Goal: Information Seeking & Learning: Learn about a topic

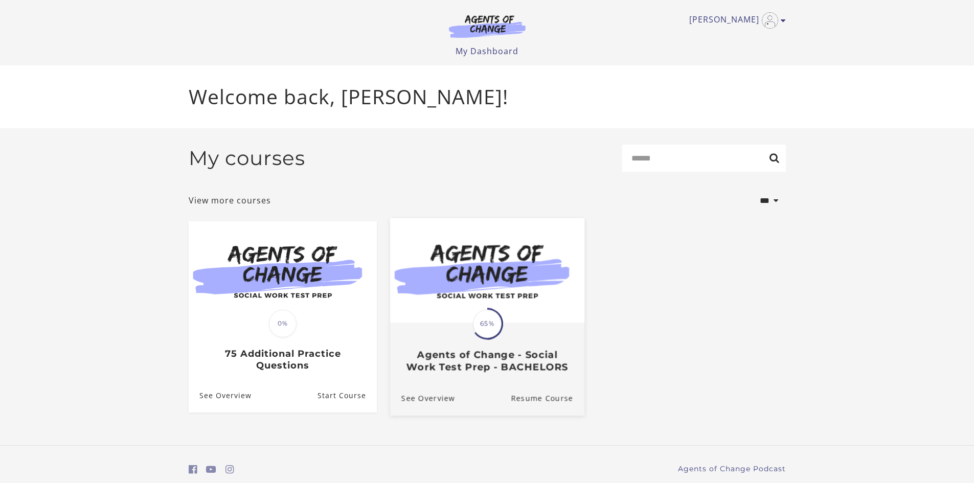
click at [487, 319] on span "65%" at bounding box center [487, 323] width 29 height 29
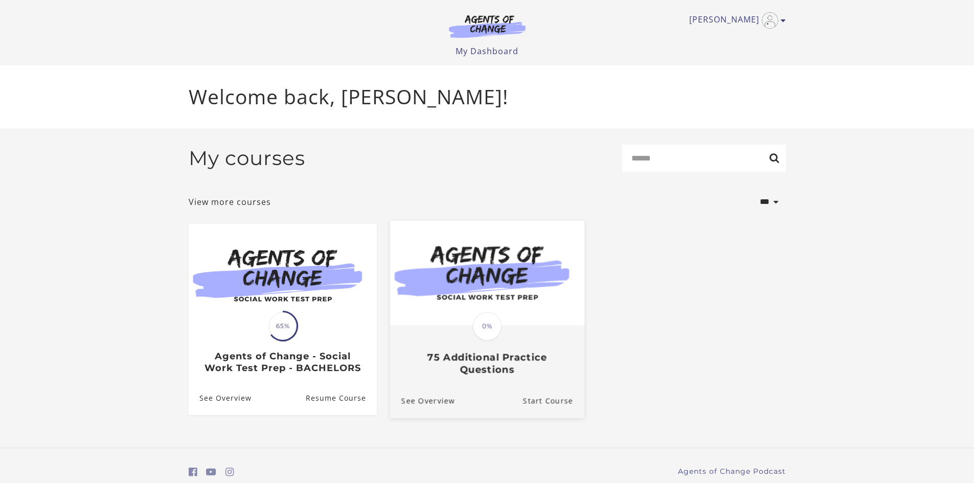
click at [486, 339] on span "0%" at bounding box center [487, 326] width 29 height 29
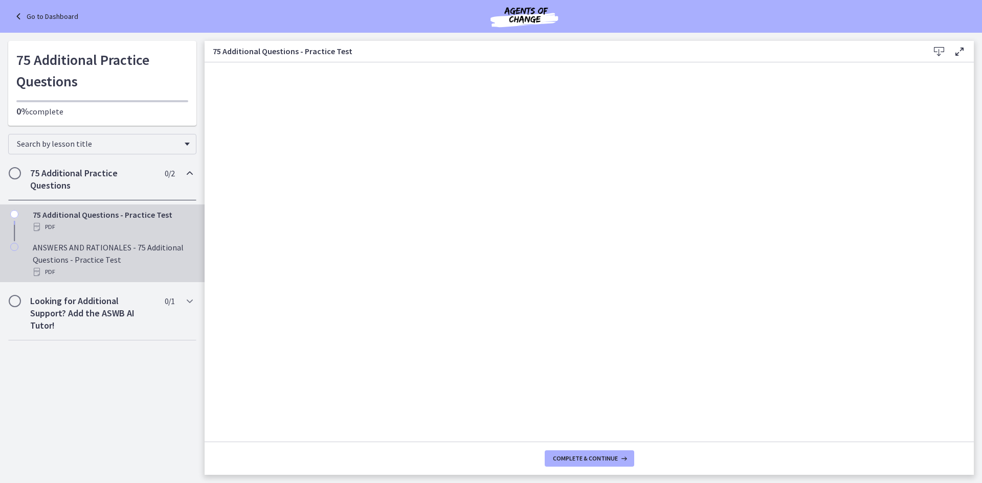
click at [58, 250] on div "ANSWERS AND RATIONALES - 75 Additional Questions - Practice Test PDF" at bounding box center [113, 259] width 160 height 37
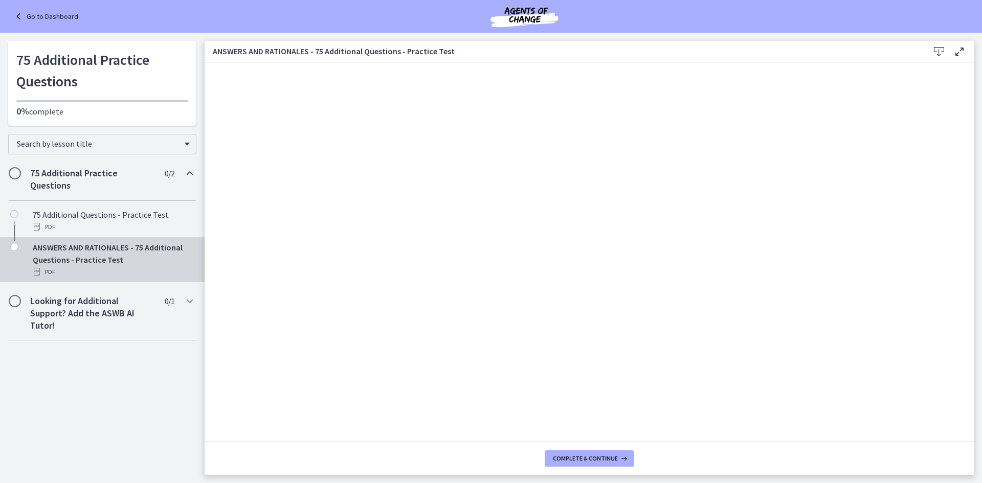
click at [69, 186] on h2 "75 Additional Practice Questions" at bounding box center [92, 179] width 125 height 25
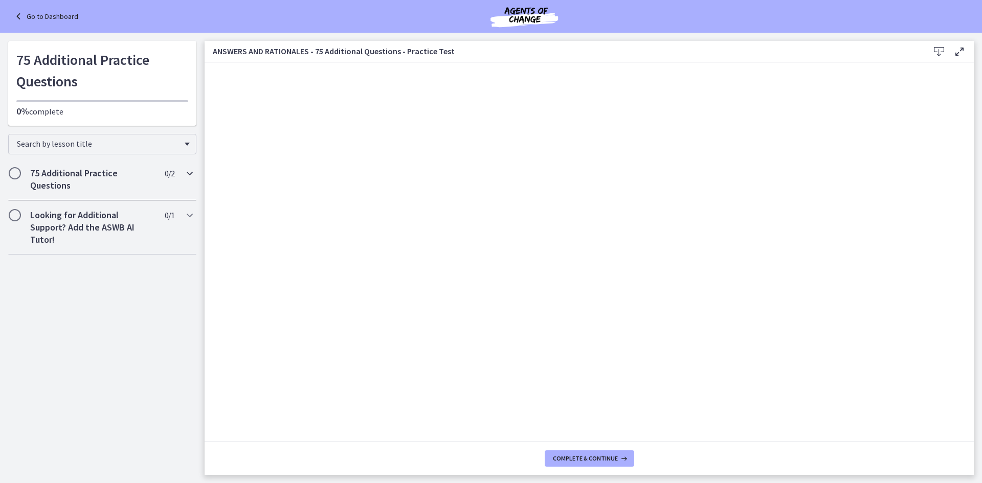
click at [69, 186] on h2 "75 Additional Practice Questions" at bounding box center [92, 179] width 125 height 25
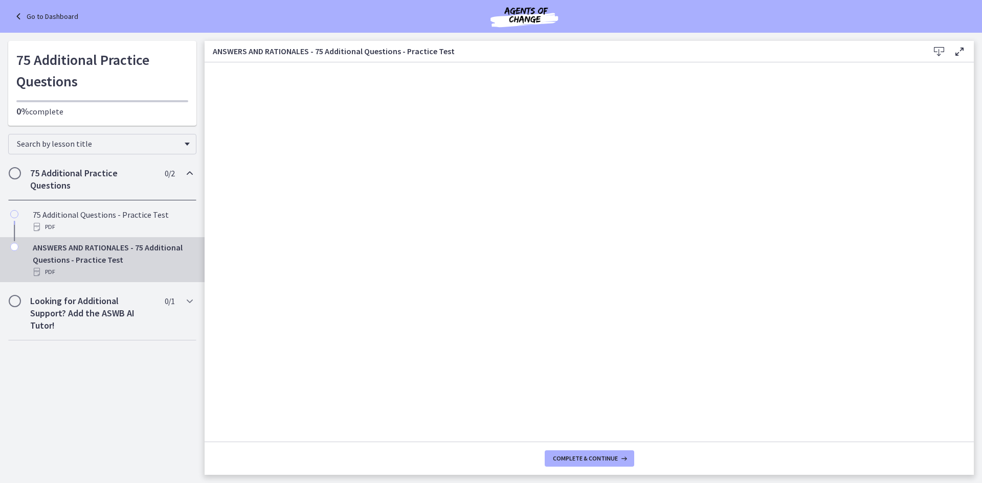
click at [95, 177] on h2 "75 Additional Practice Questions" at bounding box center [92, 179] width 125 height 25
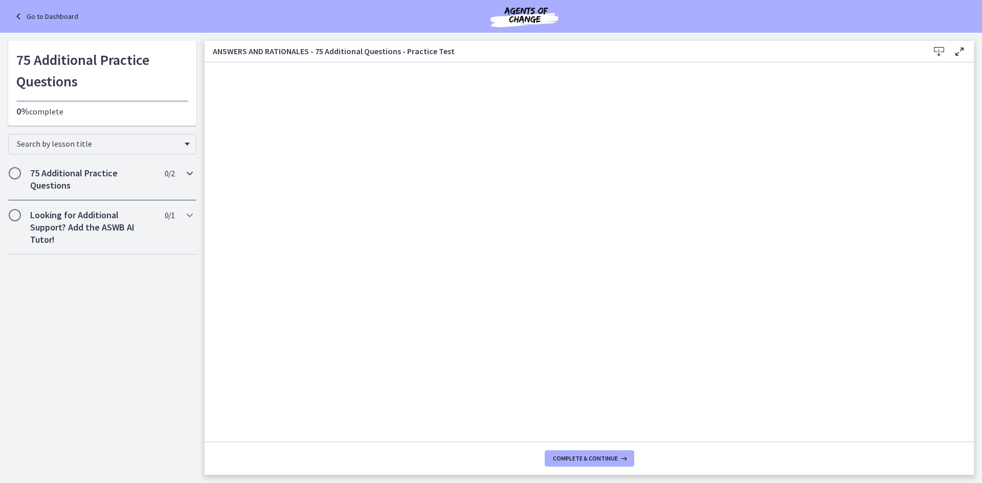
click at [85, 184] on h2 "75 Additional Practice Questions" at bounding box center [92, 179] width 125 height 25
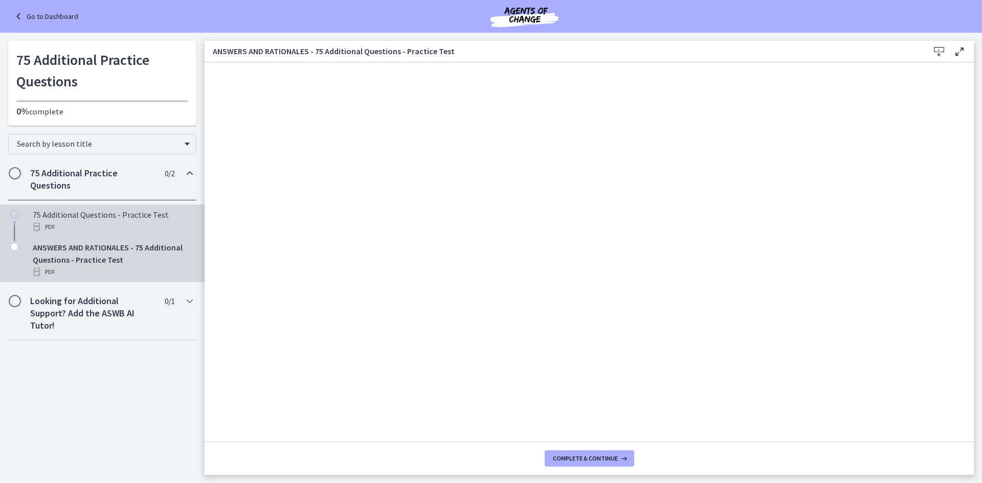
click at [91, 221] on div "PDF" at bounding box center [113, 227] width 160 height 12
click at [109, 265] on div "ANSWERS AND RATIONALES - 75 Additional Questions - Practice Test PDF" at bounding box center [113, 259] width 160 height 37
